Goal: Task Accomplishment & Management: Manage account settings

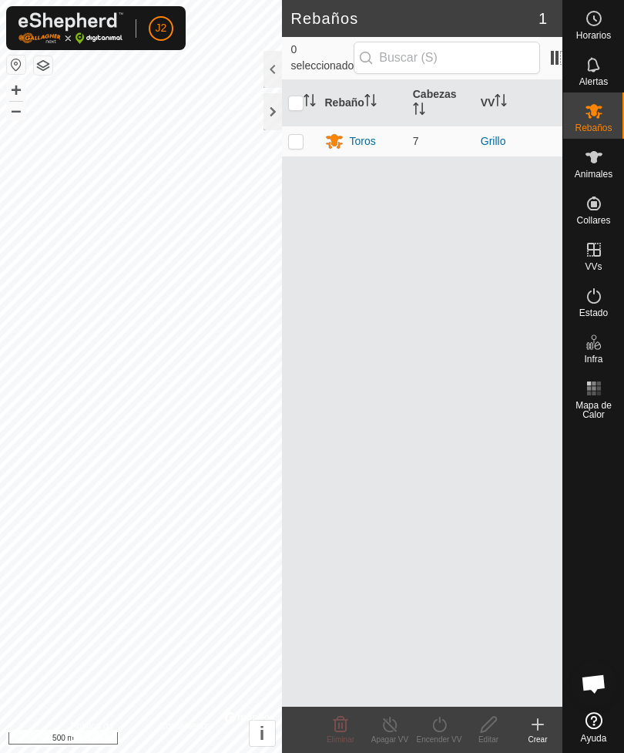
click at [271, 112] on div at bounding box center [272, 111] width 18 height 37
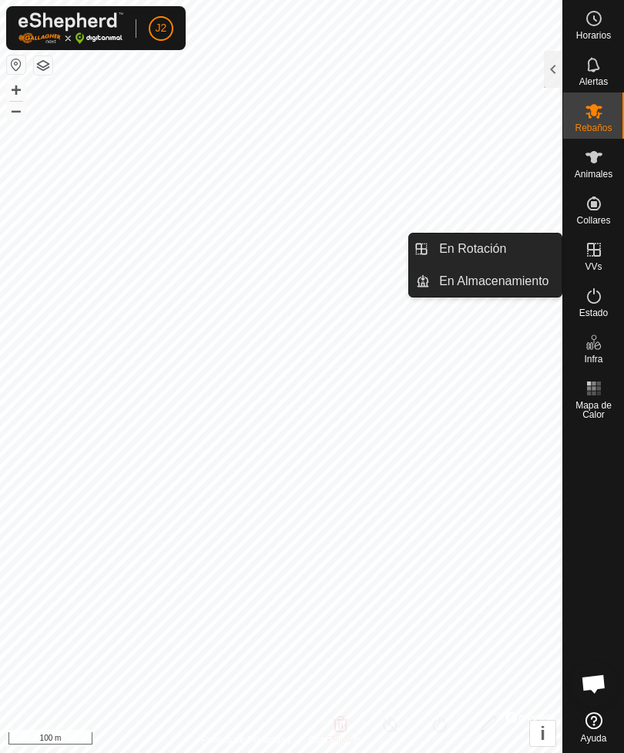
click at [505, 248] on span "En Rotación" at bounding box center [472, 249] width 67 height 18
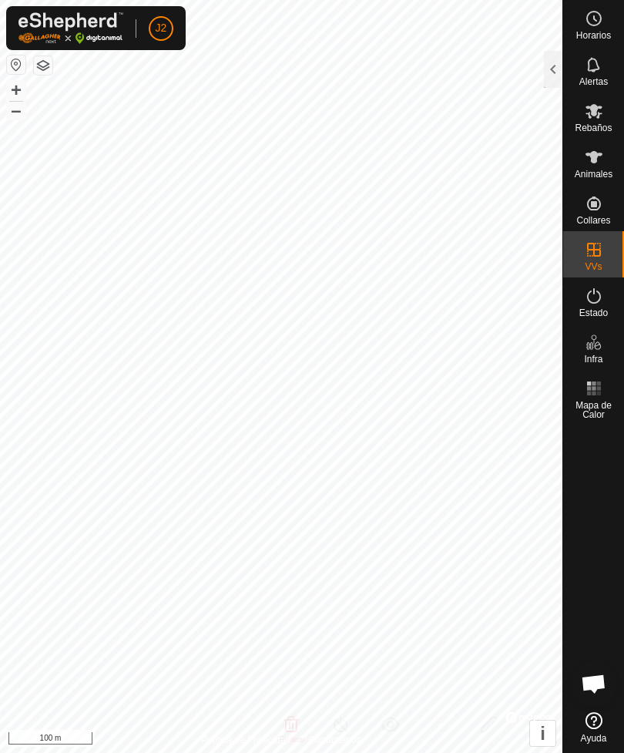
click at [555, 72] on div at bounding box center [553, 69] width 18 height 37
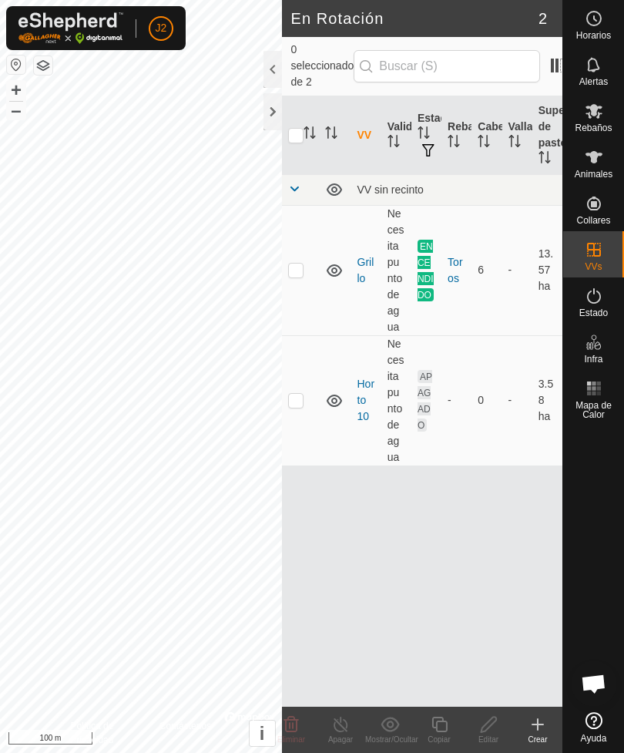
click at [537, 736] on div "Crear" at bounding box center [537, 739] width 49 height 12
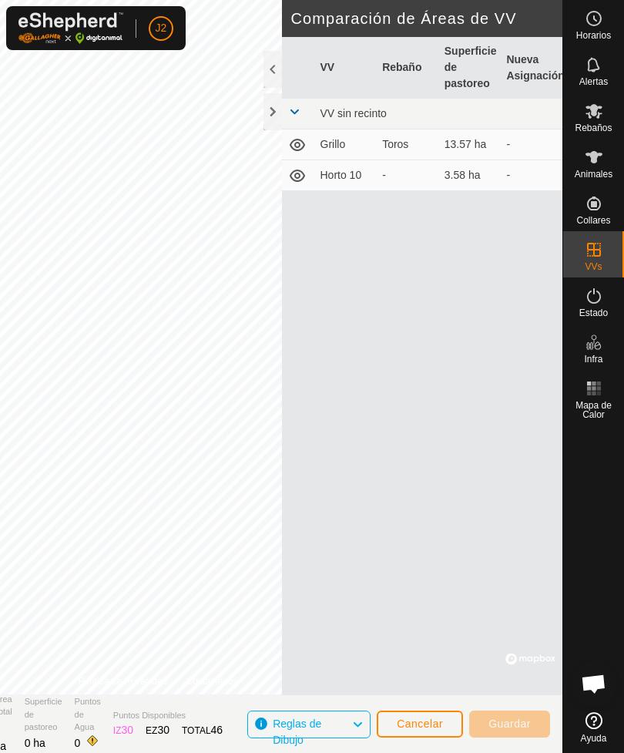
click at [271, 123] on div at bounding box center [272, 111] width 18 height 37
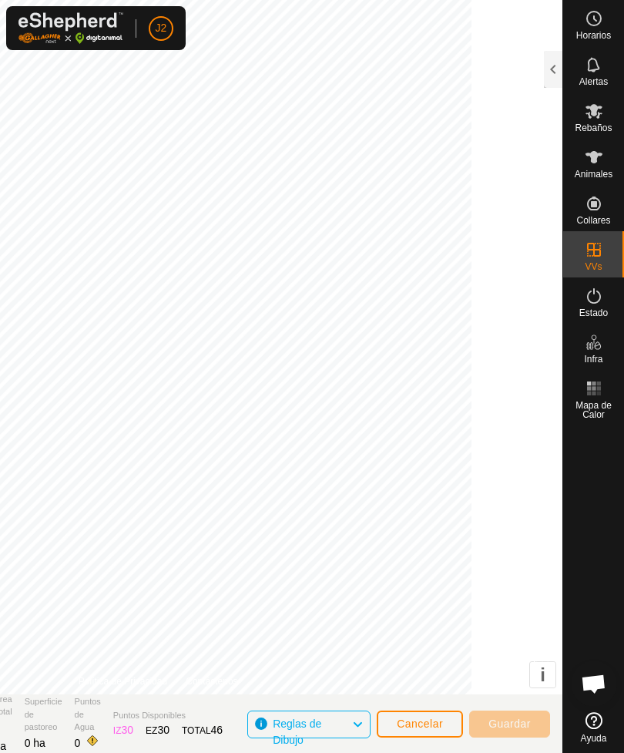
click at [437, 723] on span "Cancelar" at bounding box center [420, 723] width 46 height 12
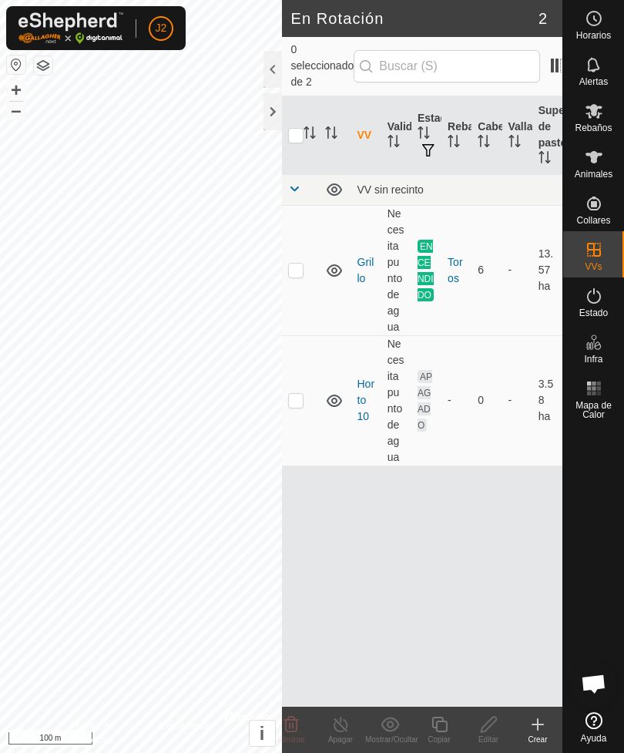
click at [390, 257] on td "Necesita punto de agua" at bounding box center [396, 270] width 30 height 130
click at [294, 263] on p-checkbox at bounding box center [295, 269] width 15 height 12
checkbox input "true"
click at [445, 736] on div "Copiar" at bounding box center [438, 739] width 49 height 12
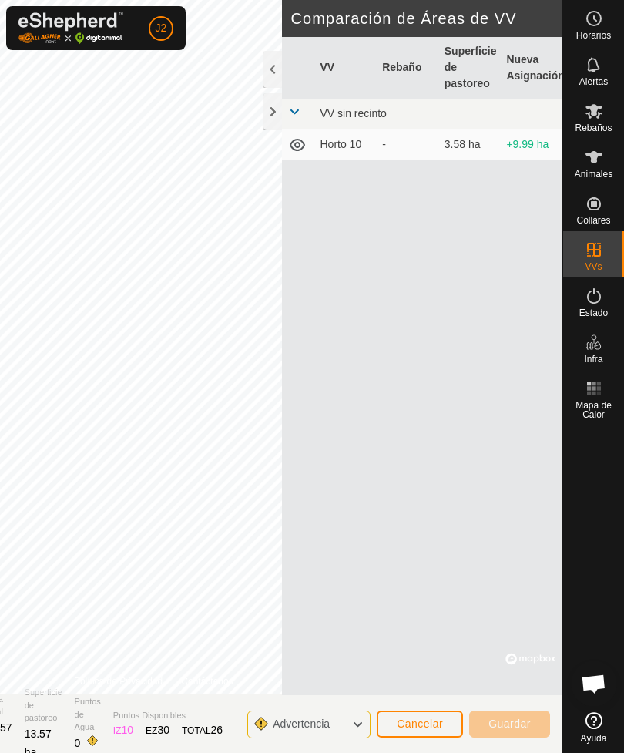
click at [277, 114] on div at bounding box center [272, 111] width 18 height 37
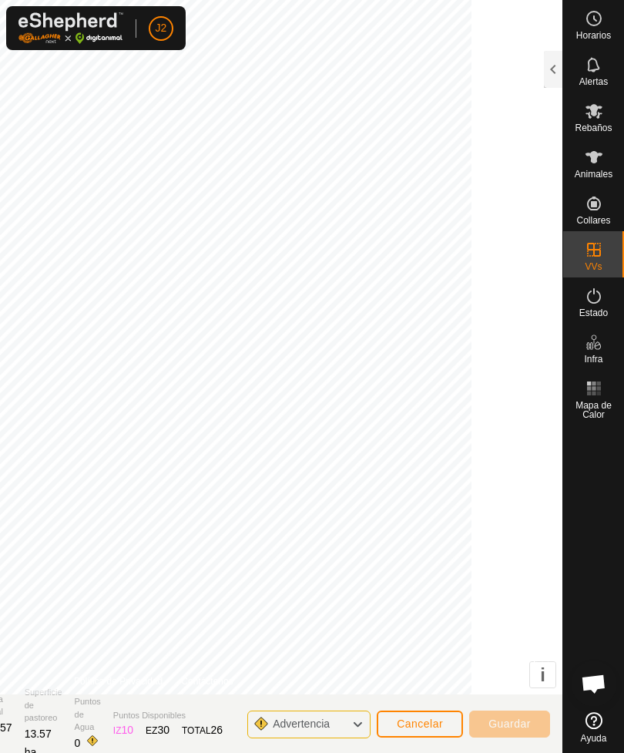
click at [438, 720] on span "Cancelar" at bounding box center [420, 723] width 46 height 12
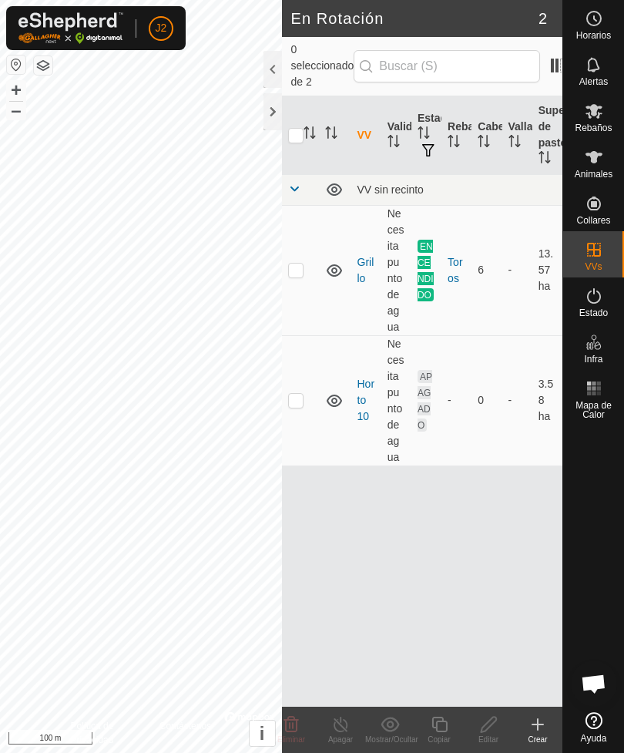
click at [549, 723] on create-svg-icon at bounding box center [537, 724] width 49 height 18
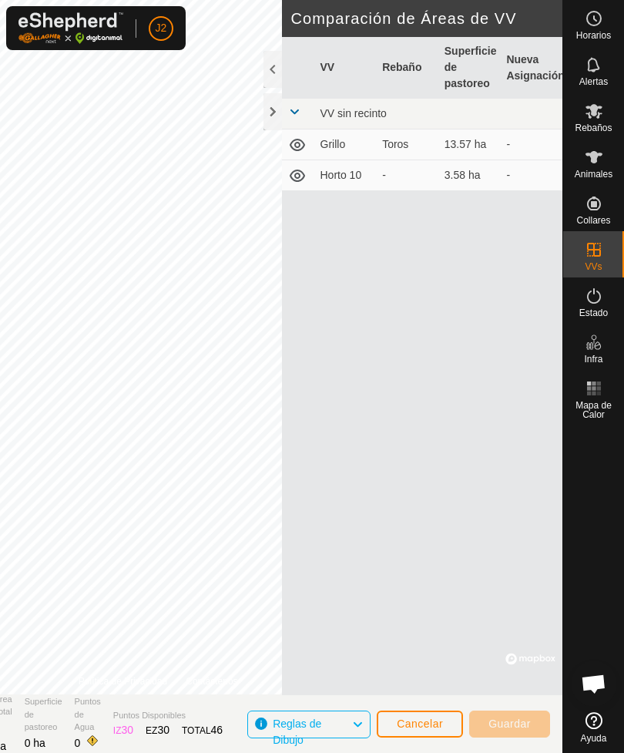
click at [274, 118] on div at bounding box center [272, 111] width 18 height 37
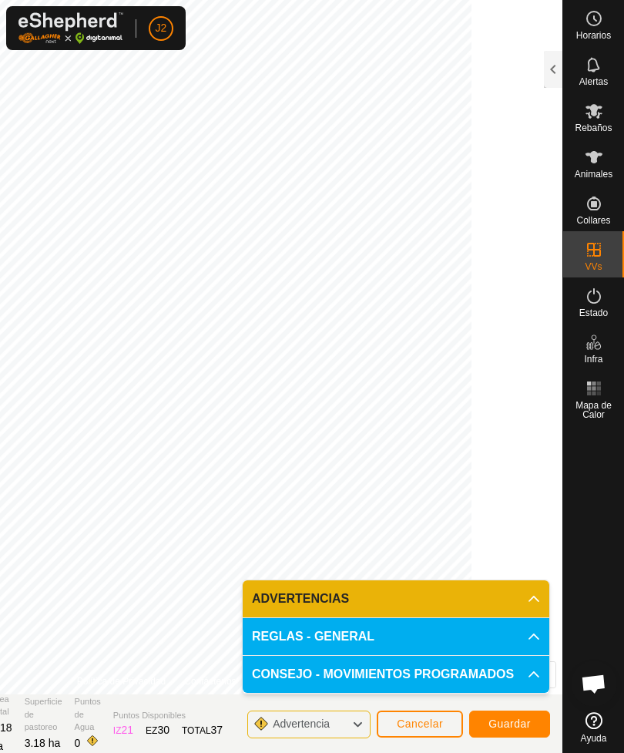
click at [516, 716] on button "Guardar" at bounding box center [509, 723] width 81 height 27
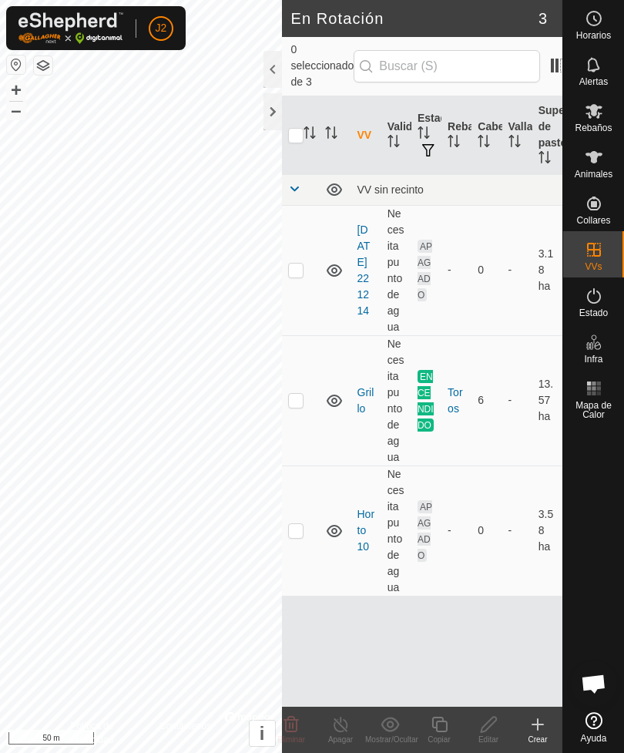
click at [303, 263] on p-checkbox at bounding box center [295, 269] width 15 height 12
checkbox input "true"
click at [493, 723] on icon at bounding box center [488, 723] width 15 height 15
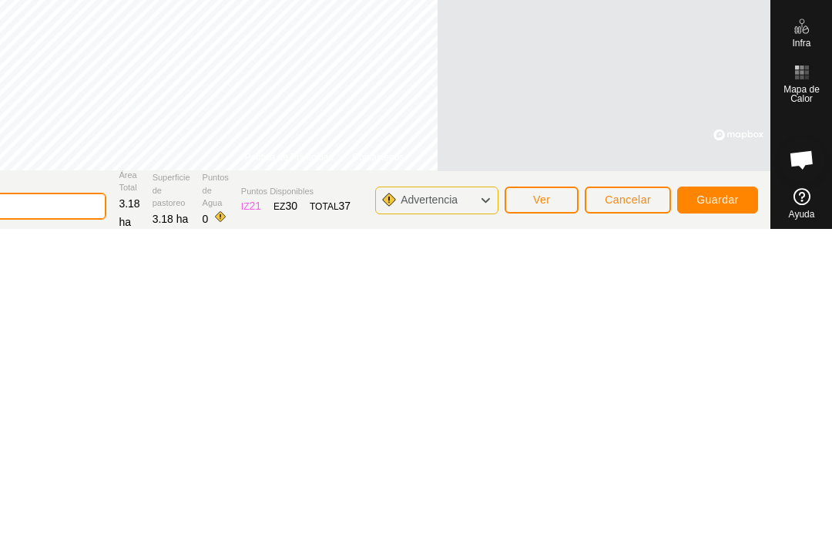
scroll to position [2, 0]
type input "2"
type input "[PERSON_NAME] [PERSON_NAME]"
click at [623, 501] on button "Guardar" at bounding box center [717, 514] width 81 height 27
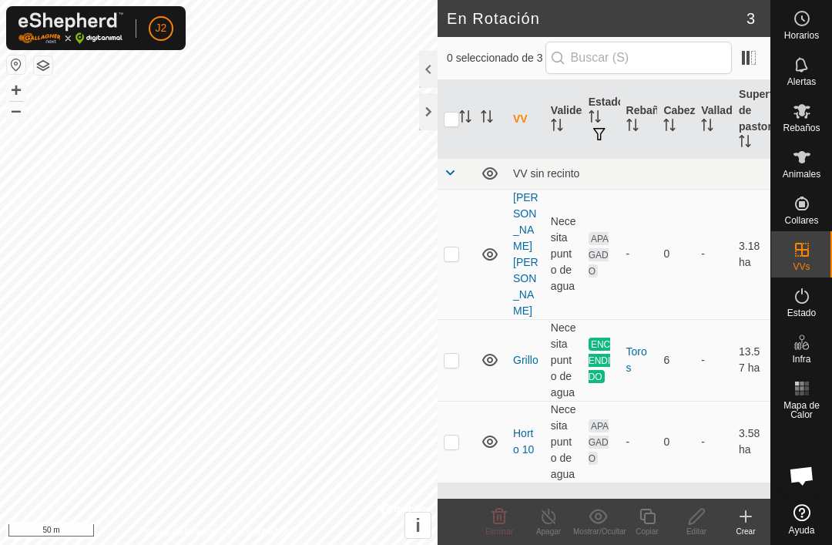
click at [434, 109] on div at bounding box center [428, 111] width 18 height 37
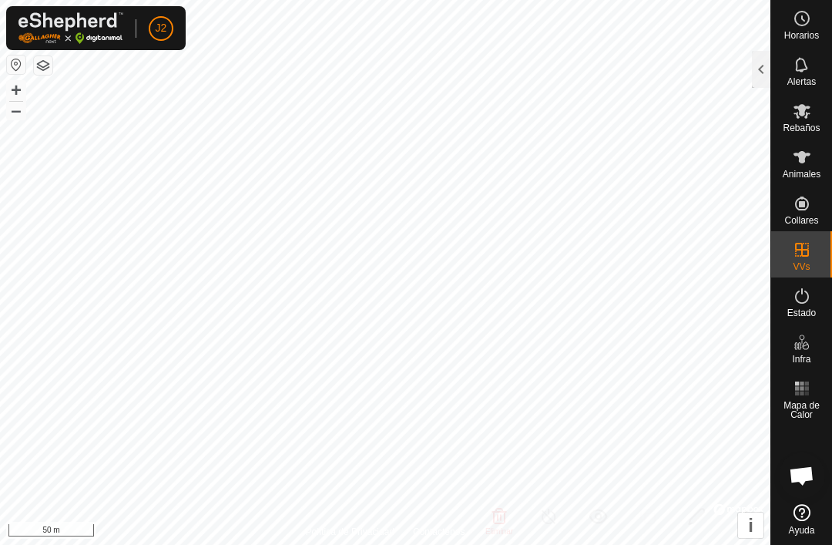
click at [623, 72] on div at bounding box center [761, 69] width 18 height 37
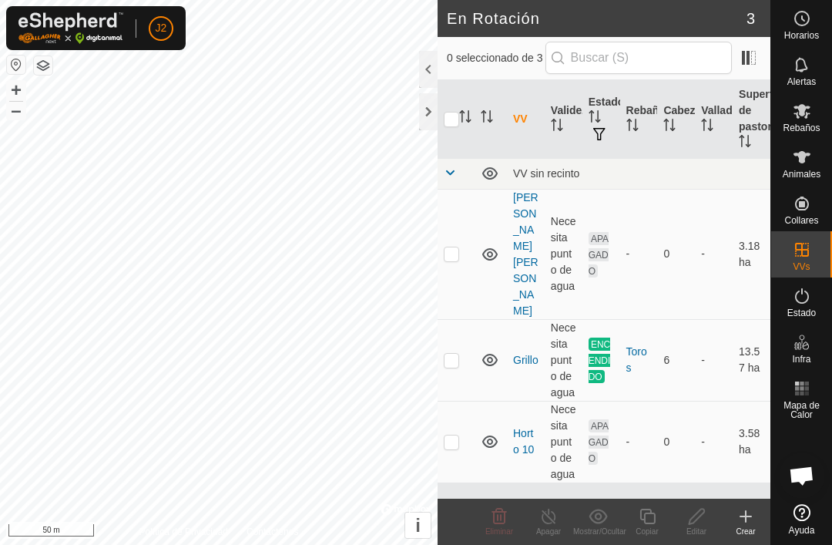
click at [455, 247] on p-checkbox at bounding box center [451, 253] width 15 height 12
checkbox input "true"
click at [623, 534] on div "Editar" at bounding box center [696, 531] width 49 height 12
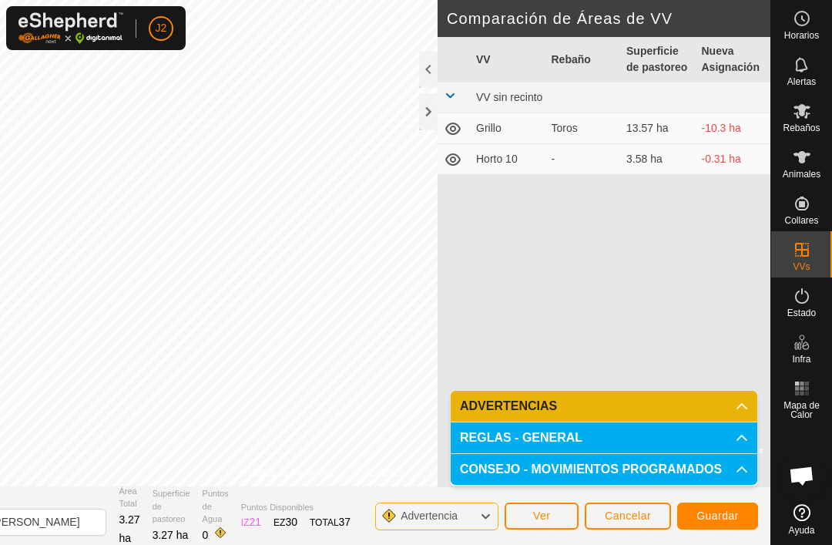
click at [623, 508] on button "Guardar" at bounding box center [717, 515] width 81 height 27
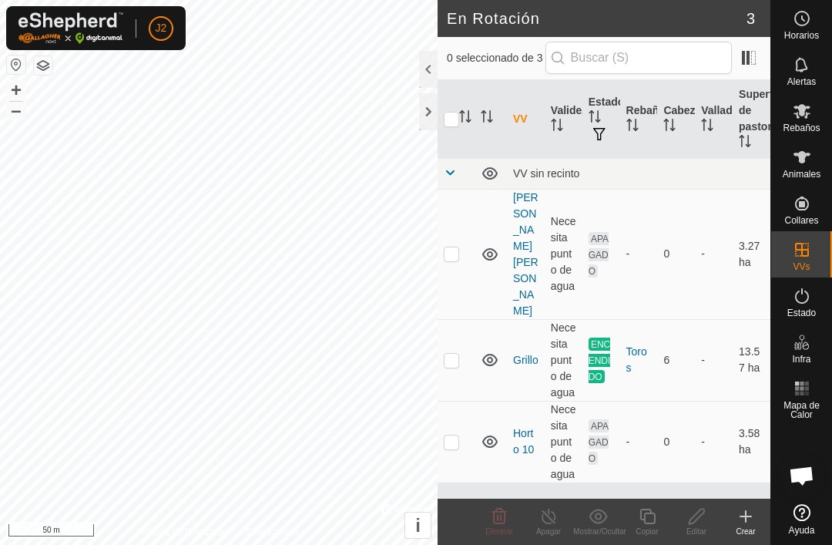
click at [427, 113] on div at bounding box center [428, 111] width 18 height 37
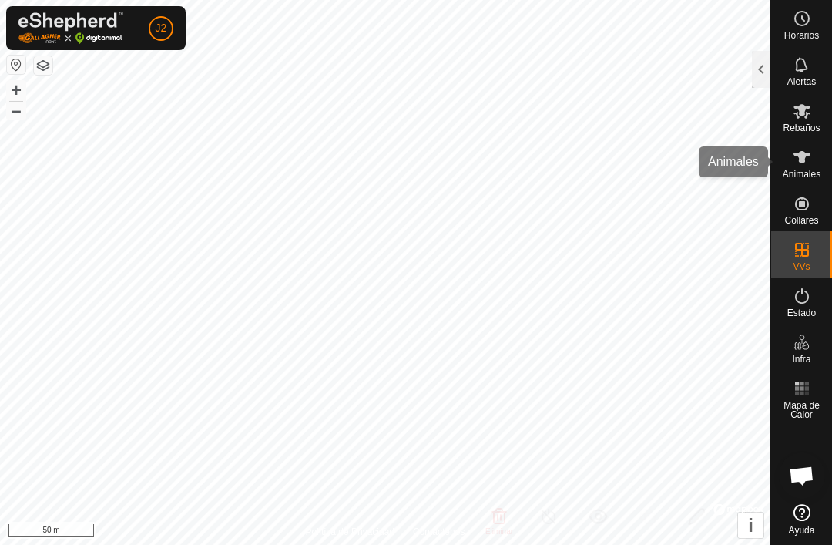
click at [623, 164] on icon at bounding box center [802, 157] width 18 height 18
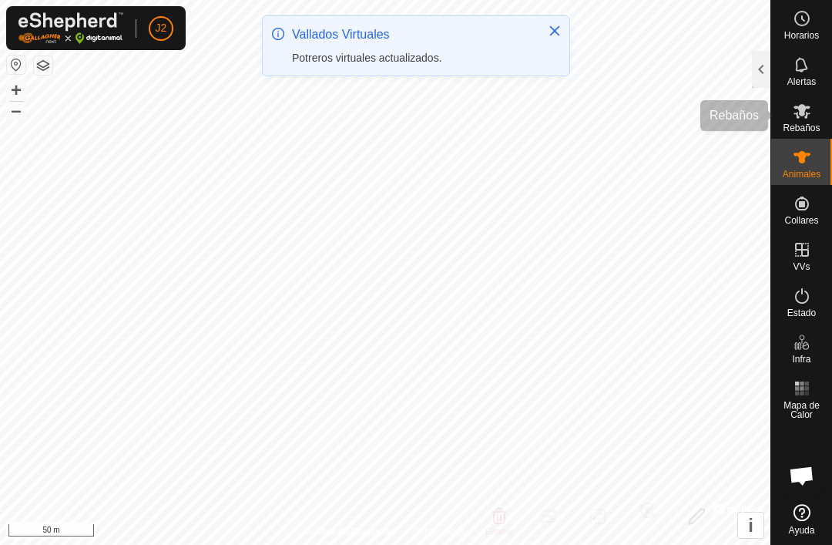
click at [623, 109] on icon at bounding box center [801, 111] width 17 height 15
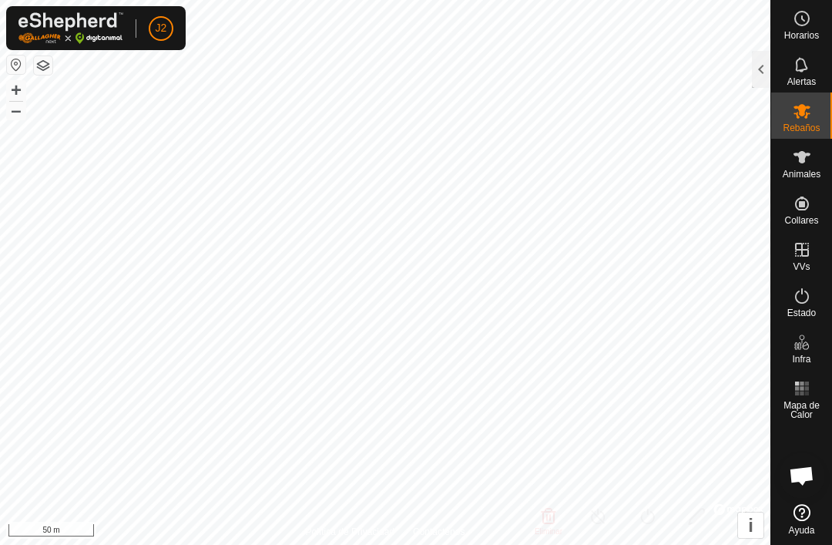
click at [623, 61] on div at bounding box center [761, 69] width 18 height 37
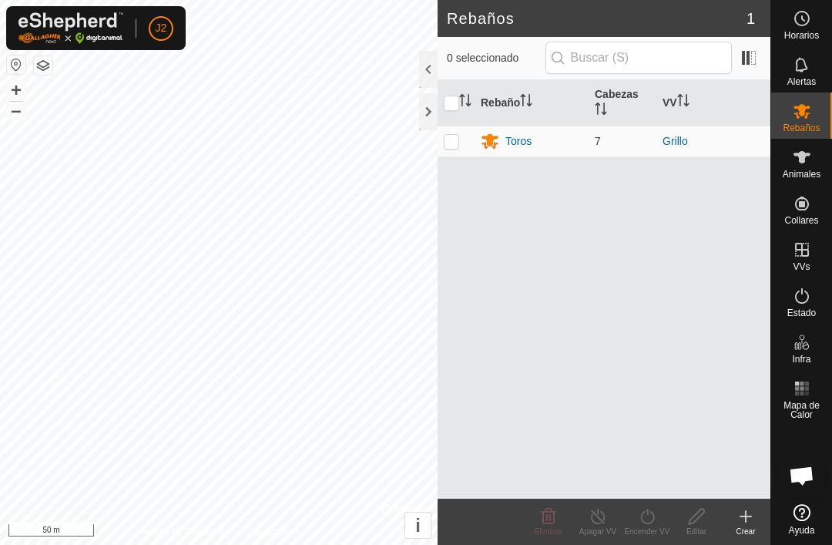
click at [452, 140] on p-checkbox at bounding box center [451, 141] width 15 height 12
checkbox input "true"
click at [623, 138] on link "Grillo" at bounding box center [675, 141] width 25 height 12
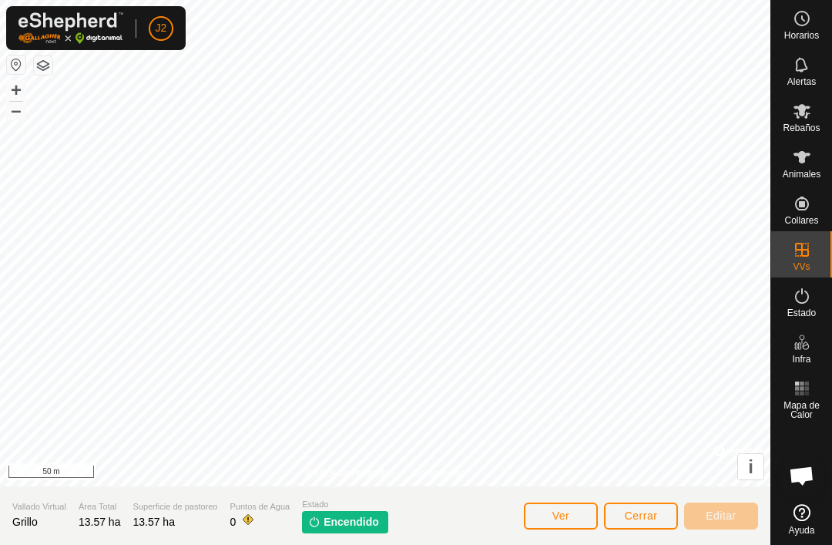
click at [623, 509] on span "Cerrar" at bounding box center [641, 515] width 33 height 12
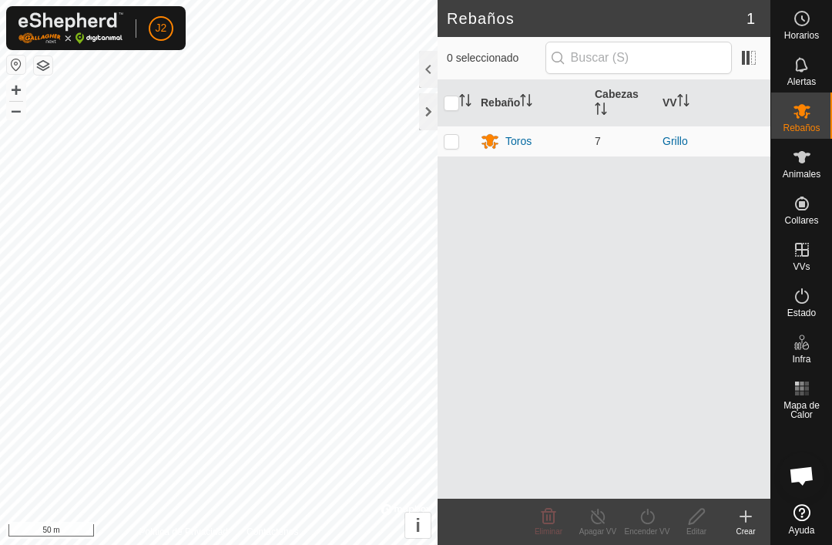
click at [425, 112] on div at bounding box center [428, 111] width 18 height 37
